Goal: Use online tool/utility: Utilize a website feature to perform a specific function

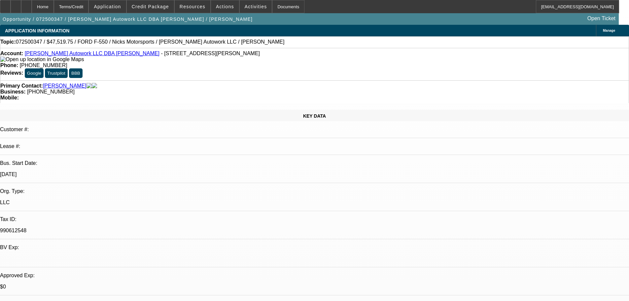
select select "0"
select select "2"
select select "0.1"
select select "4"
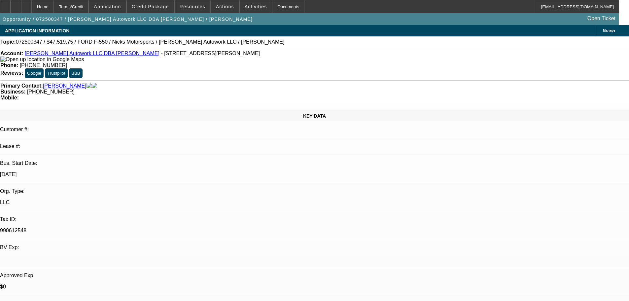
select select "0"
select select "2"
select select "0.1"
select select "4"
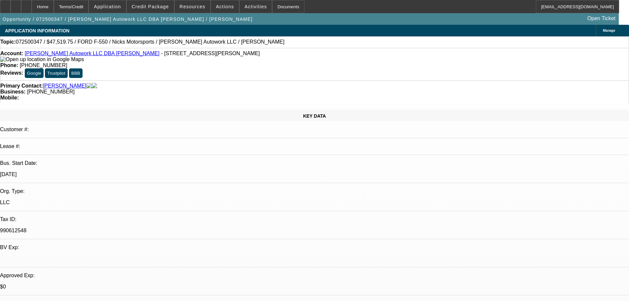
select select "0"
select select "2"
select select "0.1"
select select "4"
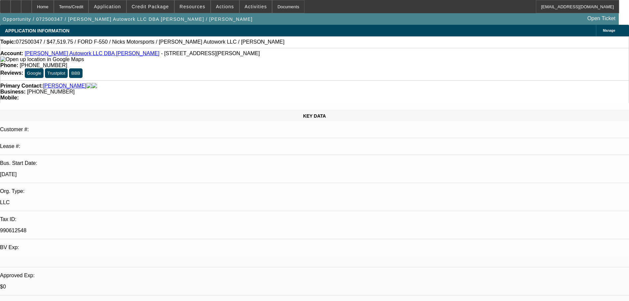
select select "0.15"
select select "2"
select select "0.1"
select select "4"
